Goal: Complete application form: Complete application form

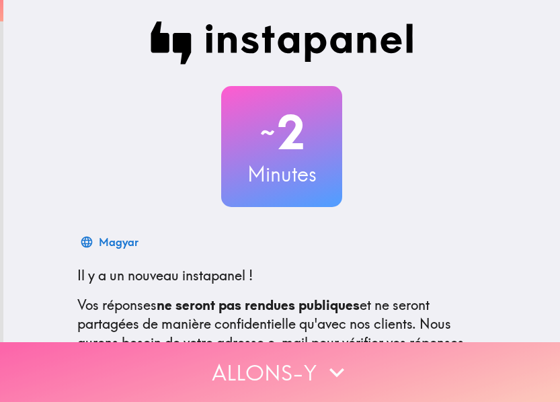
click at [495, 353] on button "Allons-y" at bounding box center [280, 372] width 560 height 60
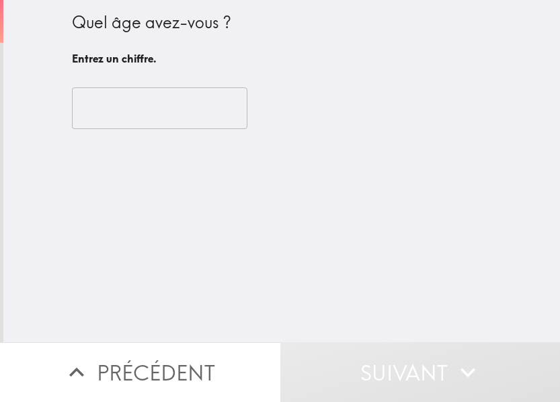
click at [161, 120] on input "number" at bounding box center [160, 108] width 176 height 42
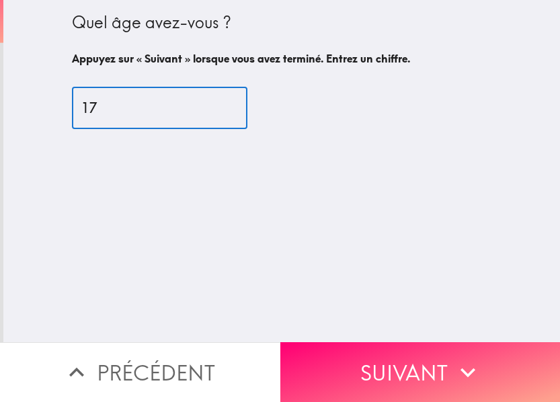
type input "17"
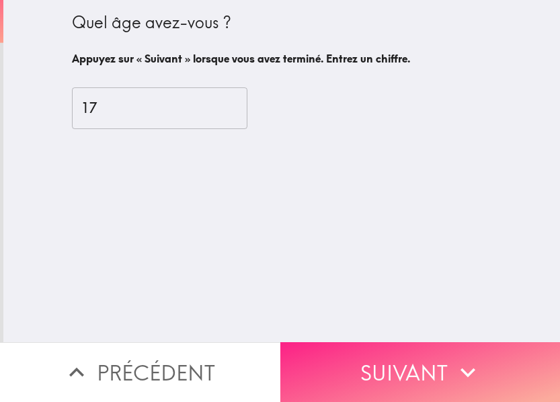
click at [480, 355] on button "Suivant" at bounding box center [421, 372] width 281 height 60
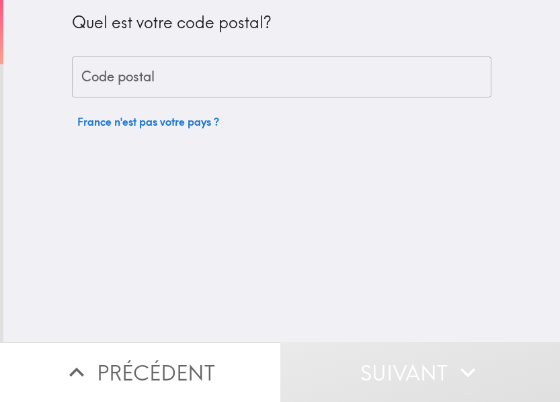
click at [180, 86] on input "Code postal" at bounding box center [282, 78] width 420 height 42
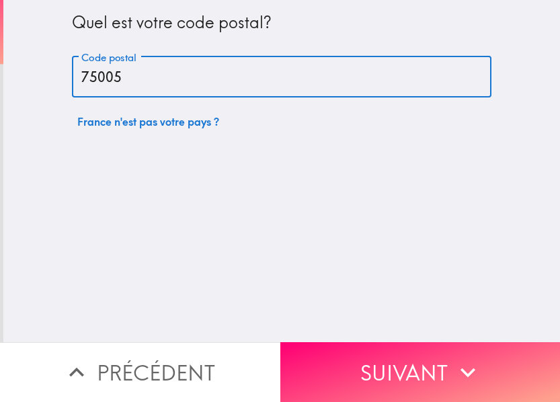
type input "75005"
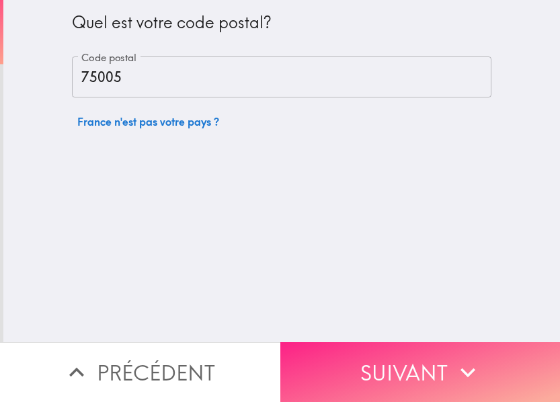
click at [475, 369] on icon "button" at bounding box center [468, 373] width 30 height 30
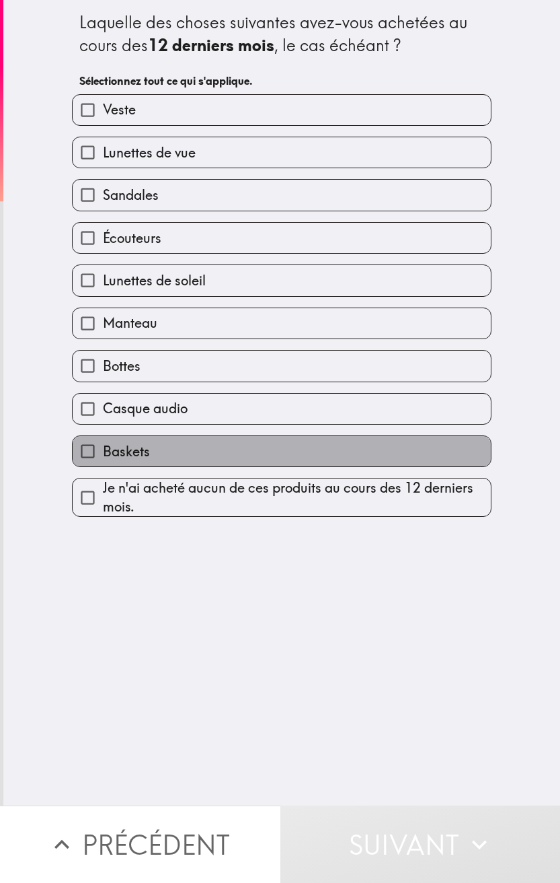
click at [168, 402] on label "Baskets" at bounding box center [282, 451] width 419 height 30
click at [103, 402] on input "Baskets" at bounding box center [88, 451] width 30 height 30
checkbox input "true"
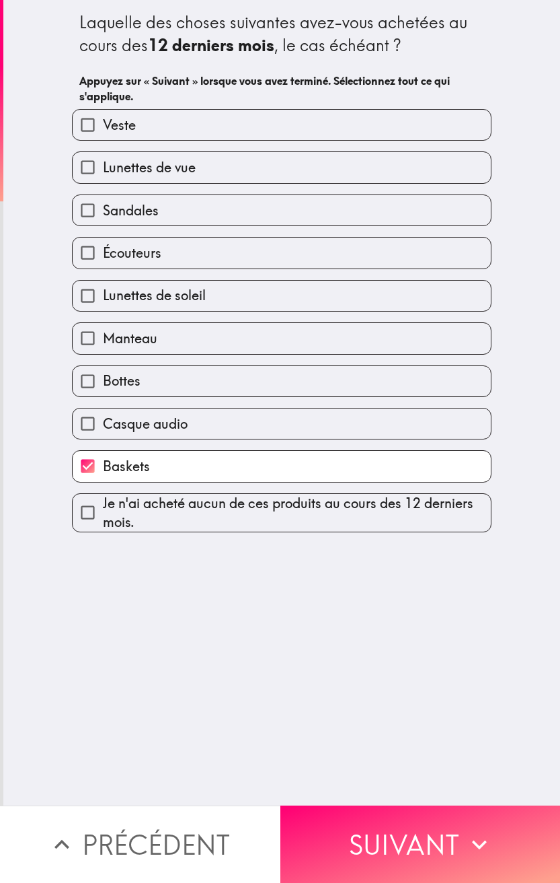
click at [152, 393] on label "Bottes" at bounding box center [282, 381] width 419 height 30
click at [103, 393] on input "Bottes" at bounding box center [88, 381] width 30 height 30
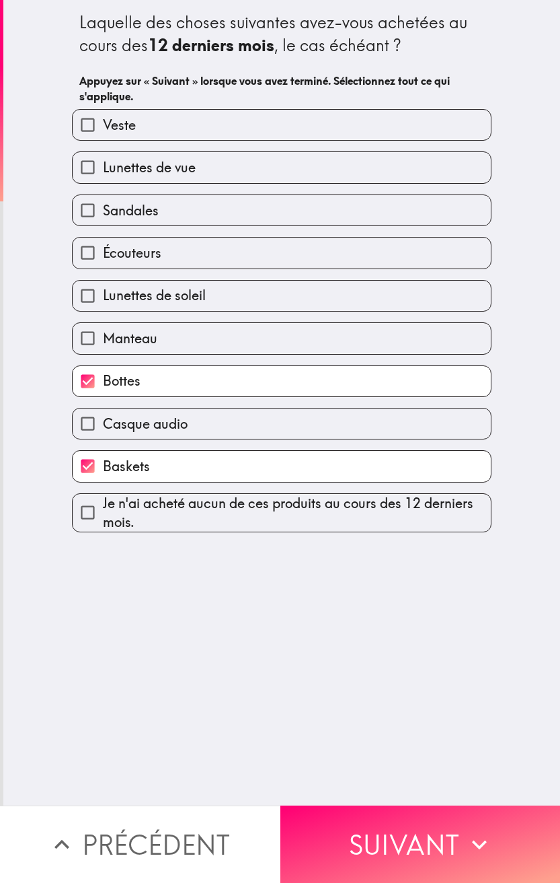
click at [160, 368] on label "Bottes" at bounding box center [282, 381] width 419 height 30
click at [103, 368] on input "Bottes" at bounding box center [88, 381] width 30 height 30
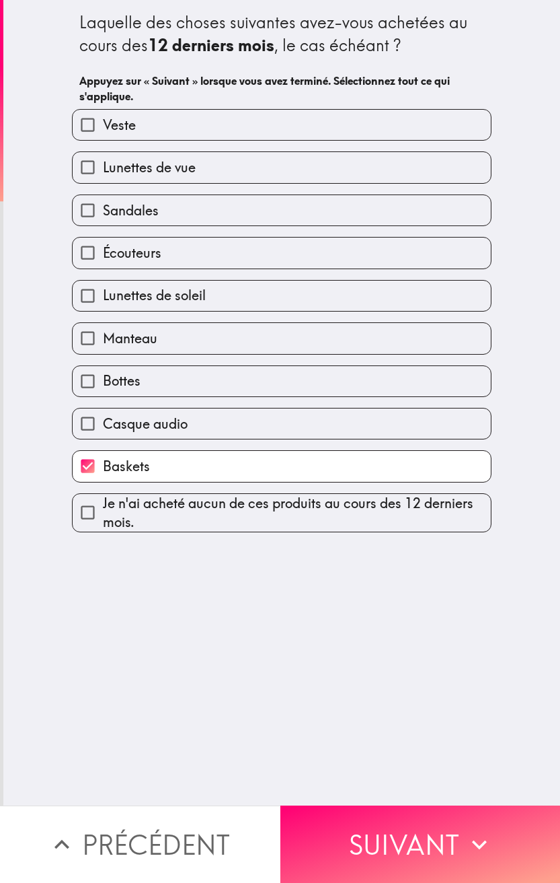
click at [155, 374] on label "Bottes" at bounding box center [282, 381] width 419 height 30
click at [103, 374] on input "Bottes" at bounding box center [88, 381] width 30 height 30
checkbox input "true"
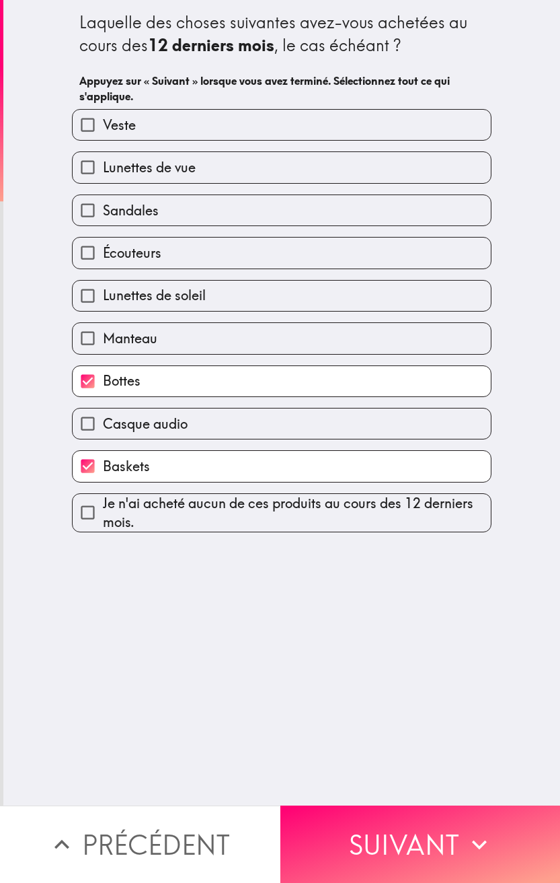
click at [131, 334] on span "Manteau" at bounding box center [130, 338] width 54 height 19
click at [103, 334] on input "Manteau" at bounding box center [88, 338] width 30 height 30
checkbox input "true"
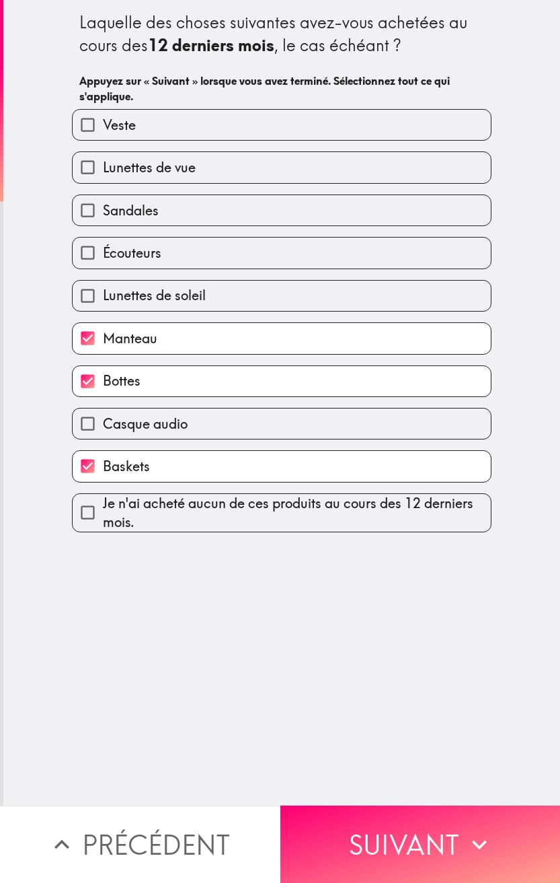
drag, startPoint x: 155, startPoint y: 293, endPoint x: 149, endPoint y: 279, distance: 15.1
click at [155, 293] on span "Lunettes de soleil" at bounding box center [154, 295] width 103 height 19
click at [103, 293] on input "Lunettes de soleil" at bounding box center [88, 296] width 30 height 30
checkbox input "true"
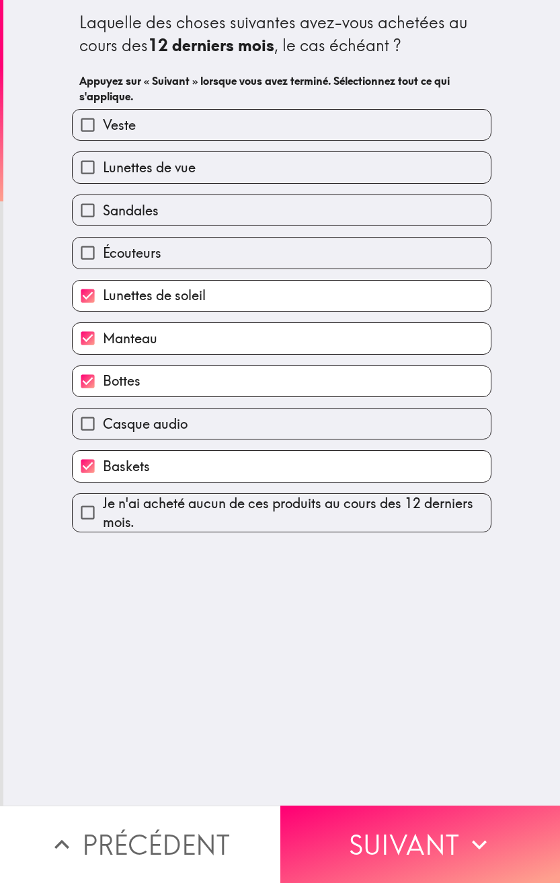
click at [133, 250] on span "Écouteurs" at bounding box center [132, 253] width 59 height 19
click at [103, 250] on input "Écouteurs" at bounding box center [88, 253] width 30 height 30
checkbox input "true"
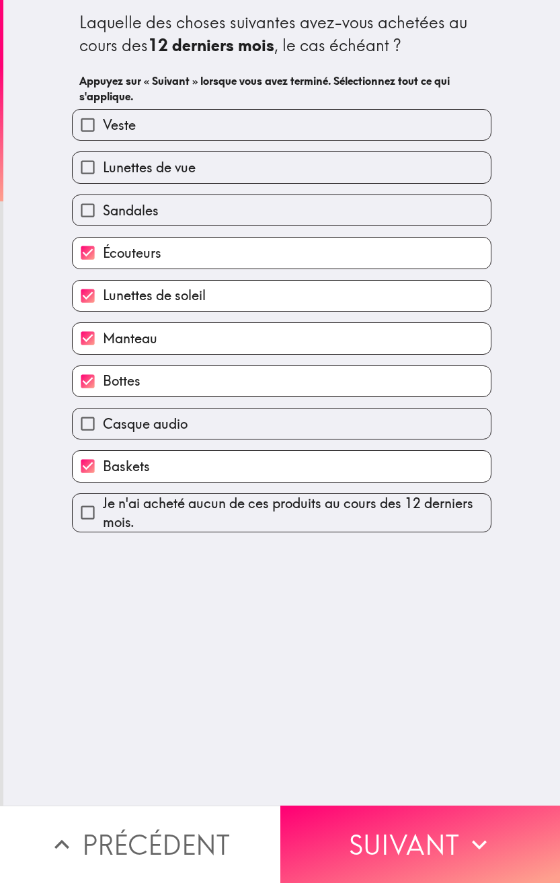
click at [108, 164] on span "Lunettes de vue" at bounding box center [149, 167] width 93 height 19
click at [103, 164] on input "Lunettes de vue" at bounding box center [88, 167] width 30 height 30
checkbox input "true"
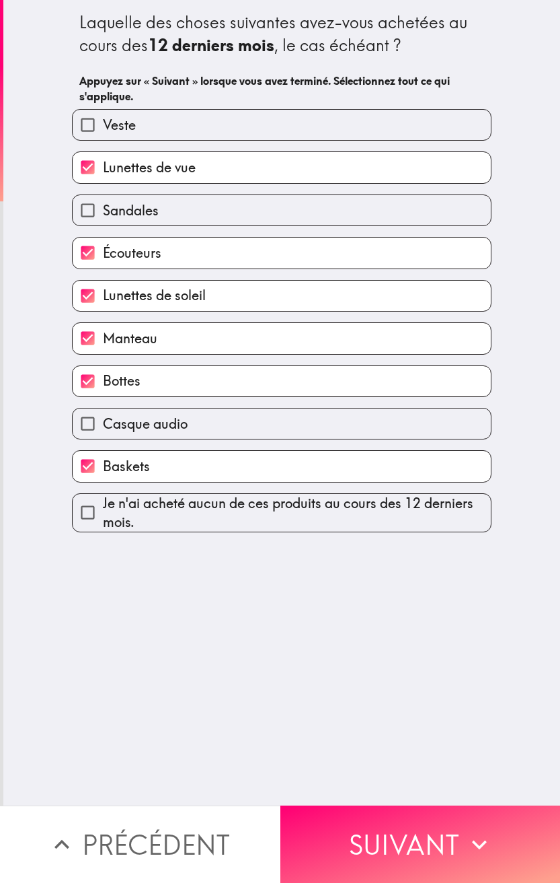
click at [376, 402] on button "Suivant" at bounding box center [421, 843] width 281 height 77
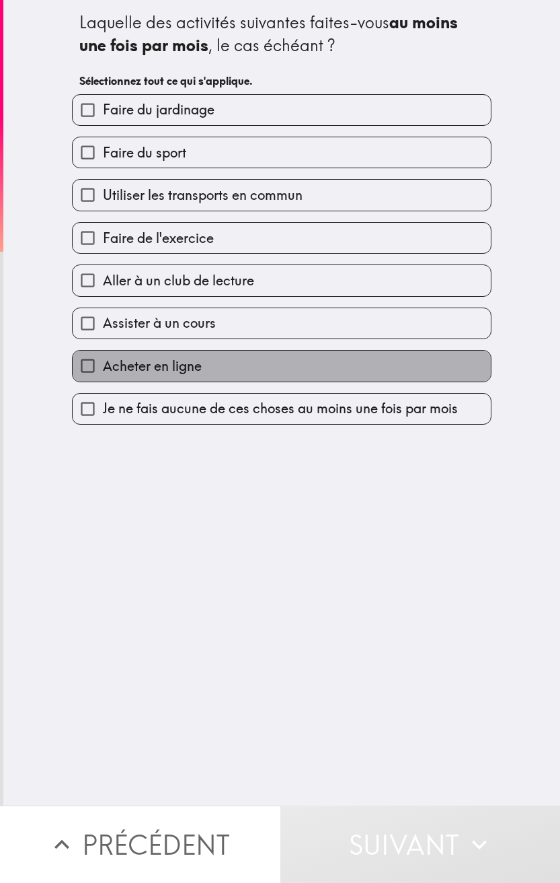
click at [173, 365] on span "Acheter en ligne" at bounding box center [152, 366] width 99 height 19
click at [103, 365] on input "Acheter en ligne" at bounding box center [88, 366] width 30 height 30
checkbox input "true"
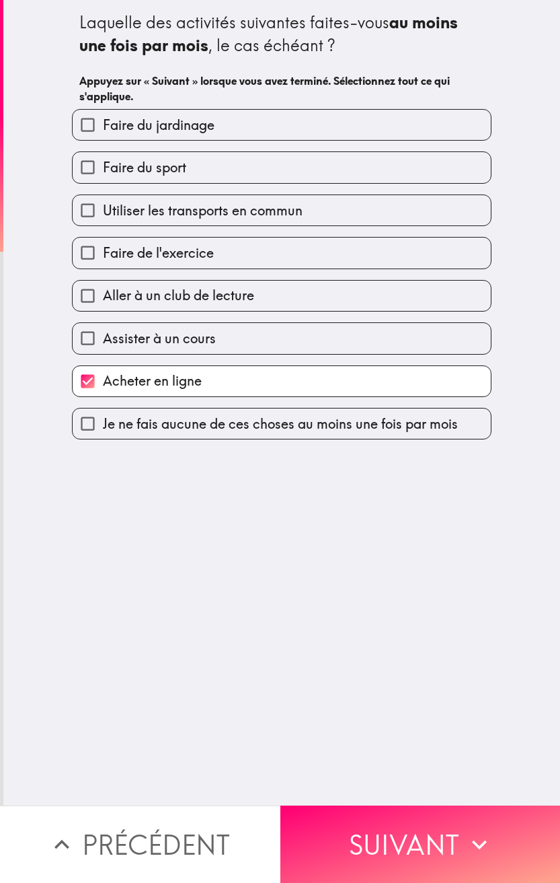
click at [180, 320] on div "Assister à un cours" at bounding box center [276, 333] width 431 height 42
click at [184, 332] on span "Assister à un cours" at bounding box center [159, 338] width 113 height 19
click at [103, 332] on input "Assister à un cours" at bounding box center [88, 338] width 30 height 30
checkbox input "true"
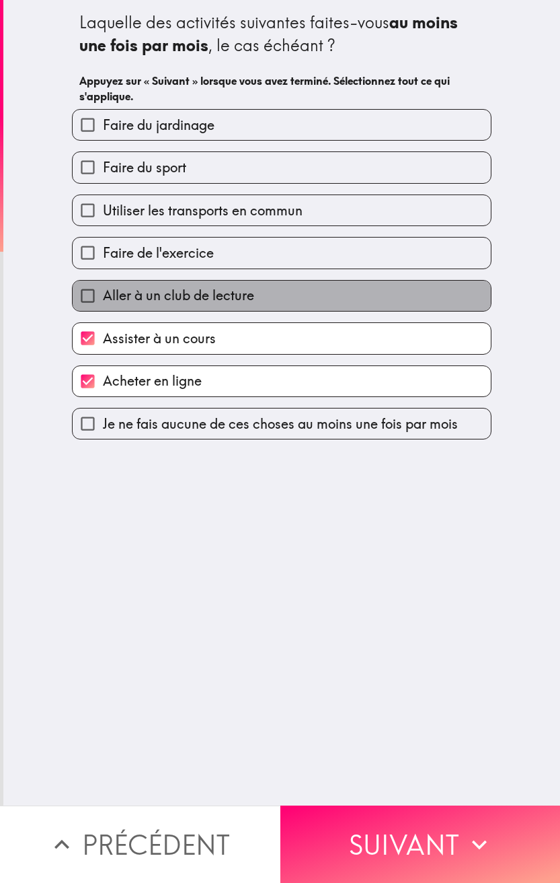
click at [187, 300] on span "Aller à un club de lecture" at bounding box center [178, 295] width 151 height 19
click at [103, 300] on input "Aller à un club de lecture" at bounding box center [88, 296] width 30 height 30
checkbox input "true"
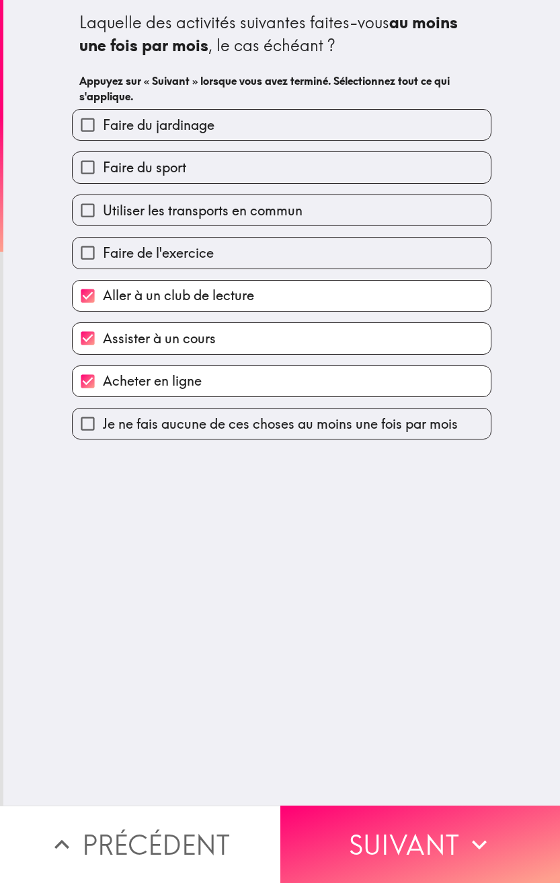
drag, startPoint x: 188, startPoint y: 259, endPoint x: 188, endPoint y: 252, distance: 6.8
click at [188, 258] on span "Faire de l'exercice" at bounding box center [158, 253] width 111 height 19
click at [103, 258] on input "Faire de l'exercice" at bounding box center [88, 253] width 30 height 30
checkbox input "true"
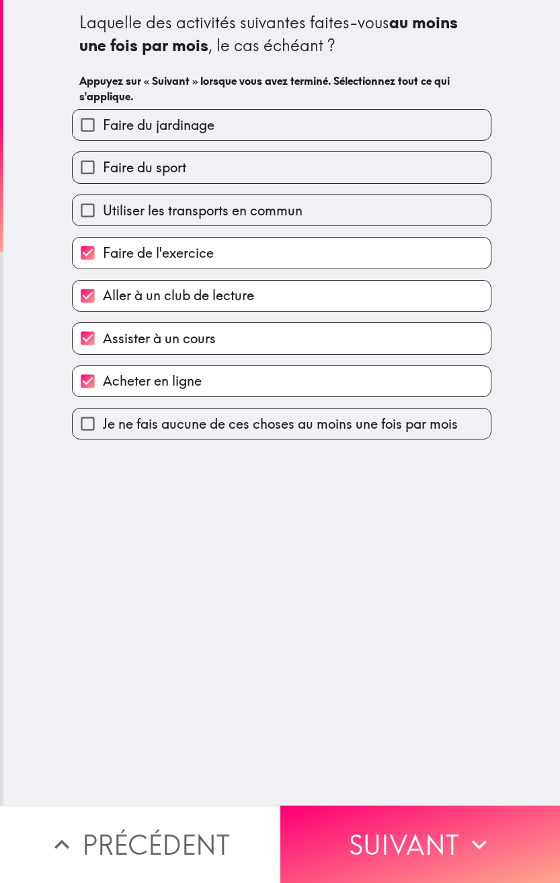
click at [180, 216] on span "Utiliser les transports en commun" at bounding box center [203, 210] width 200 height 19
click at [103, 216] on input "Utiliser les transports en commun" at bounding box center [88, 210] width 30 height 30
checkbox input "true"
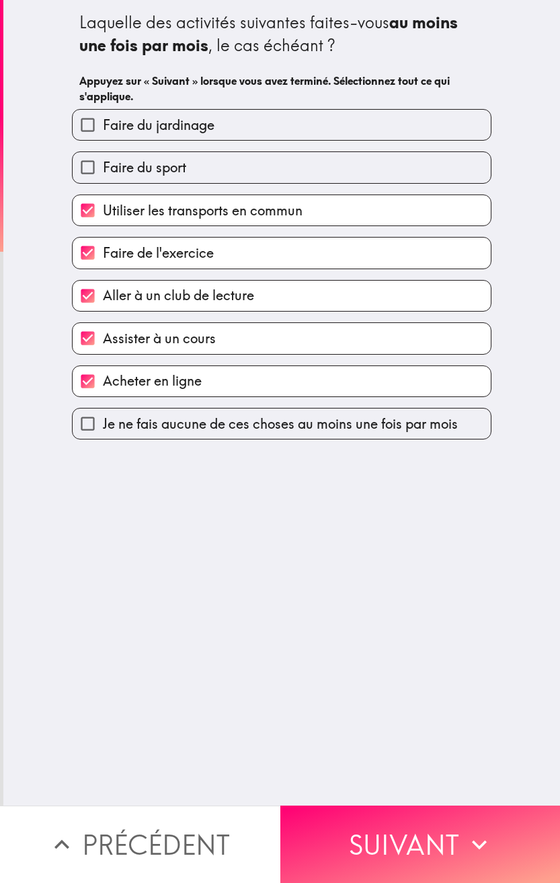
click at [171, 166] on span "Faire du sport" at bounding box center [144, 167] width 83 height 19
click at [103, 166] on input "Faire du sport" at bounding box center [88, 167] width 30 height 30
checkbox input "true"
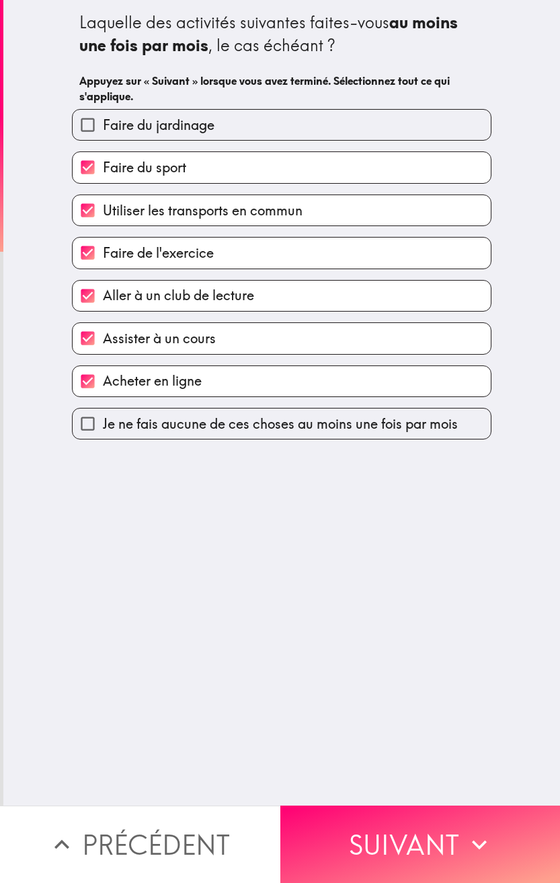
drag, startPoint x: 486, startPoint y: 826, endPoint x: 559, endPoint y: 822, distance: 72.8
click at [486, 402] on icon "button" at bounding box center [480, 845] width 30 height 30
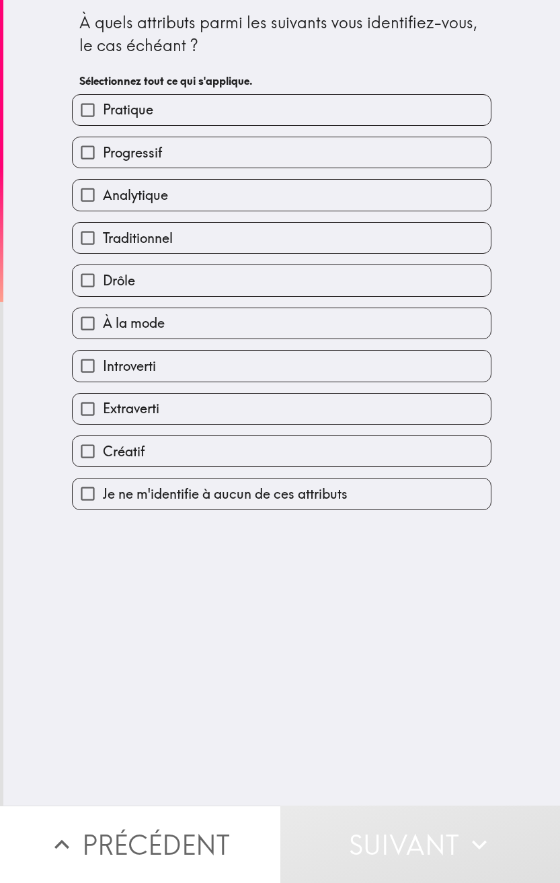
drag, startPoint x: 172, startPoint y: 367, endPoint x: 175, endPoint y: 340, distance: 27.1
click at [172, 367] on label "Introverti" at bounding box center [282, 366] width 419 height 30
click at [103, 367] on input "Introverti" at bounding box center [88, 366] width 30 height 30
checkbox input "true"
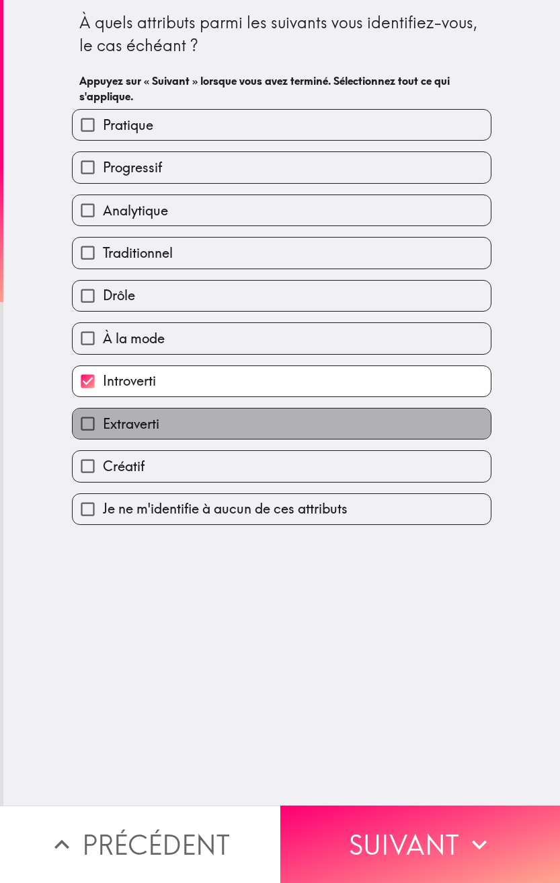
click at [155, 402] on label "Extraverti" at bounding box center [282, 423] width 419 height 30
click at [103, 402] on input "Extraverti" at bounding box center [88, 423] width 30 height 30
checkbox input "true"
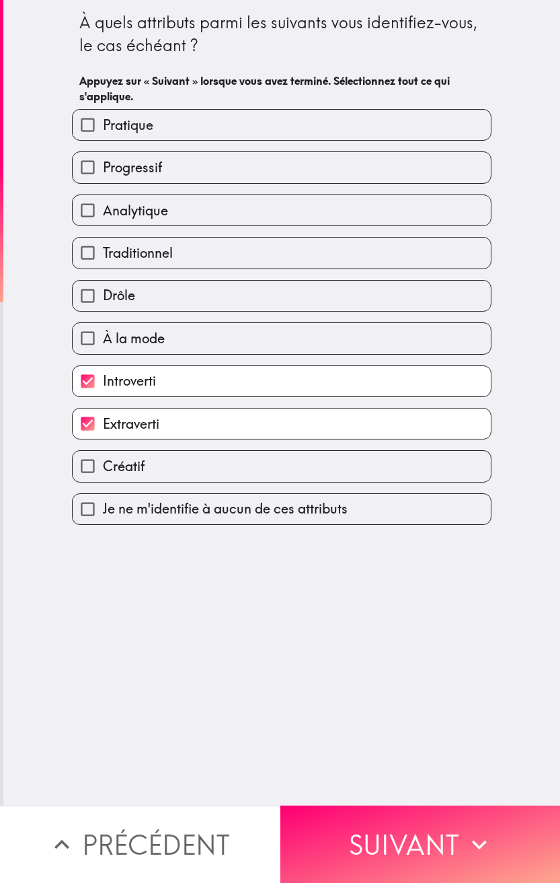
click at [178, 220] on label "Analytique" at bounding box center [282, 210] width 419 height 30
click at [103, 220] on input "Analytique" at bounding box center [88, 210] width 30 height 30
checkbox input "true"
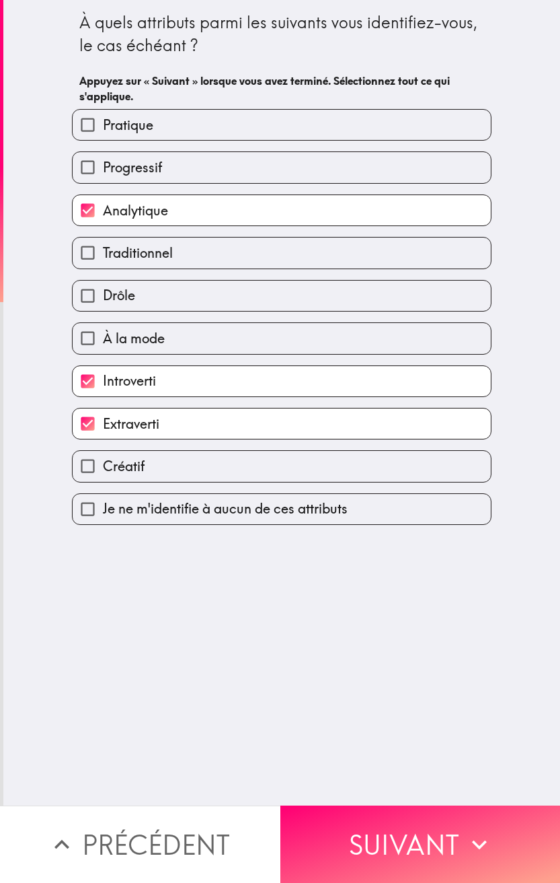
click at [170, 175] on label "Progressif" at bounding box center [282, 167] width 419 height 30
click at [103, 175] on input "Progressif" at bounding box center [88, 167] width 30 height 30
checkbox input "true"
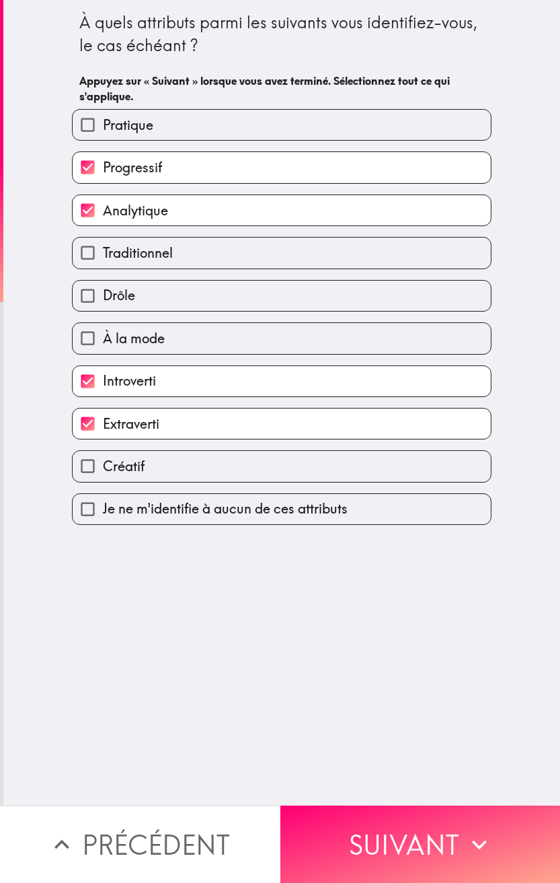
click at [159, 143] on div "Progressif" at bounding box center [276, 162] width 431 height 42
click at [180, 114] on label "Pratique" at bounding box center [282, 125] width 419 height 30
click at [103, 114] on input "Pratique" at bounding box center [88, 125] width 30 height 30
checkbox input "true"
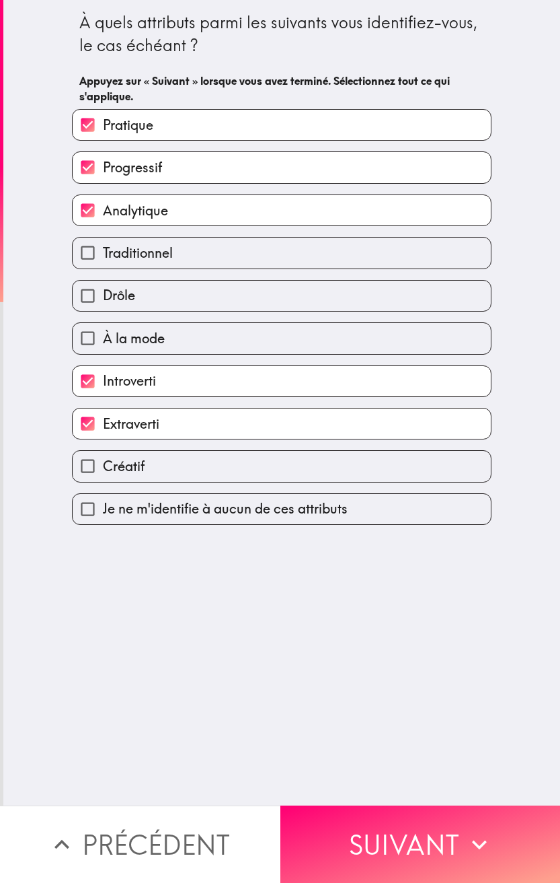
drag, startPoint x: 217, startPoint y: 464, endPoint x: 291, endPoint y: 597, distance: 152.1
click at [217, 402] on label "Créatif" at bounding box center [282, 466] width 419 height 30
click at [103, 402] on input "Créatif" at bounding box center [88, 466] width 30 height 30
checkbox input "true"
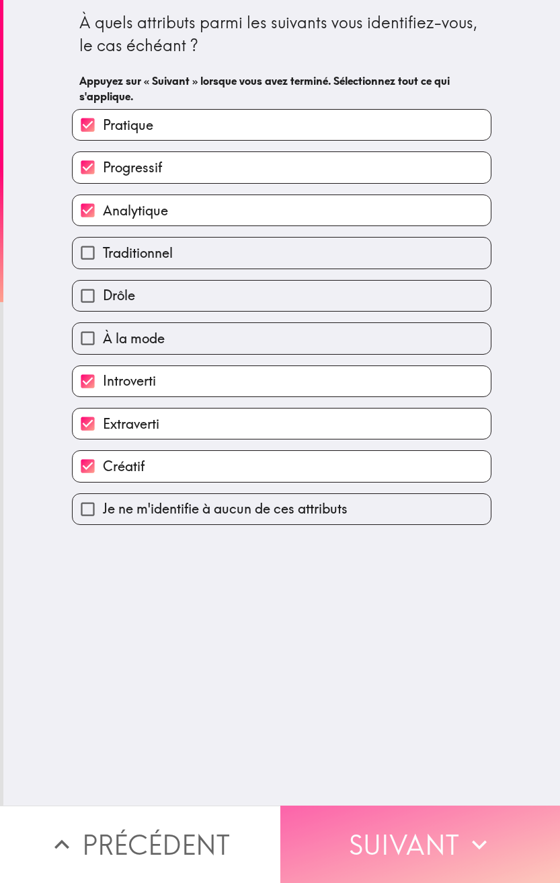
click at [408, 402] on button "Suivant" at bounding box center [421, 843] width 281 height 77
